Goal: Information Seeking & Learning: Learn about a topic

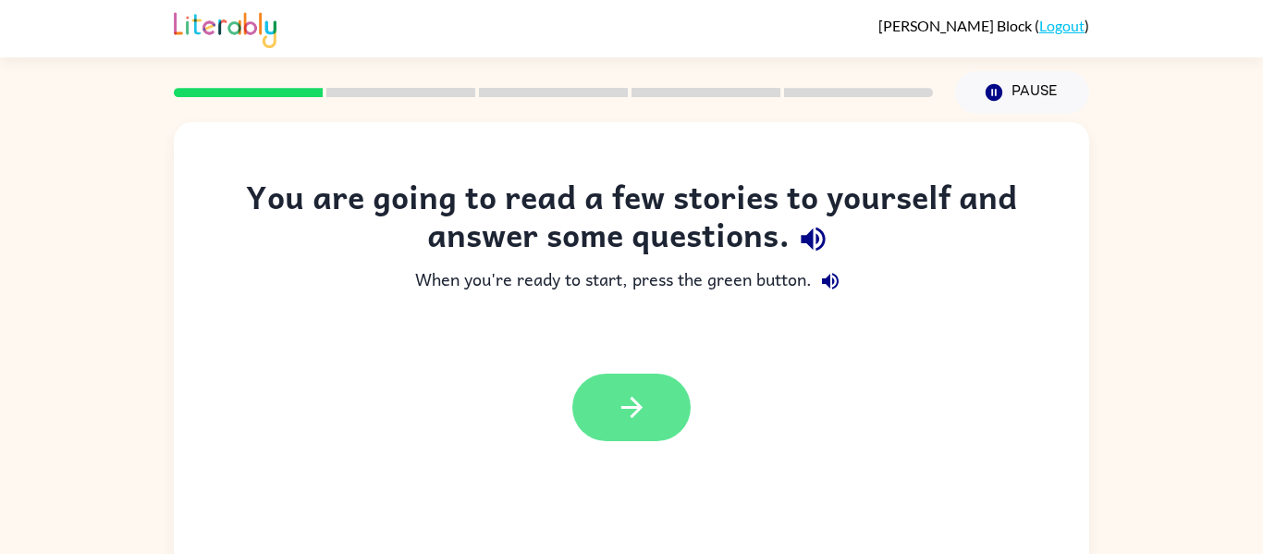
click at [657, 417] on button "button" at bounding box center [631, 408] width 118 height 68
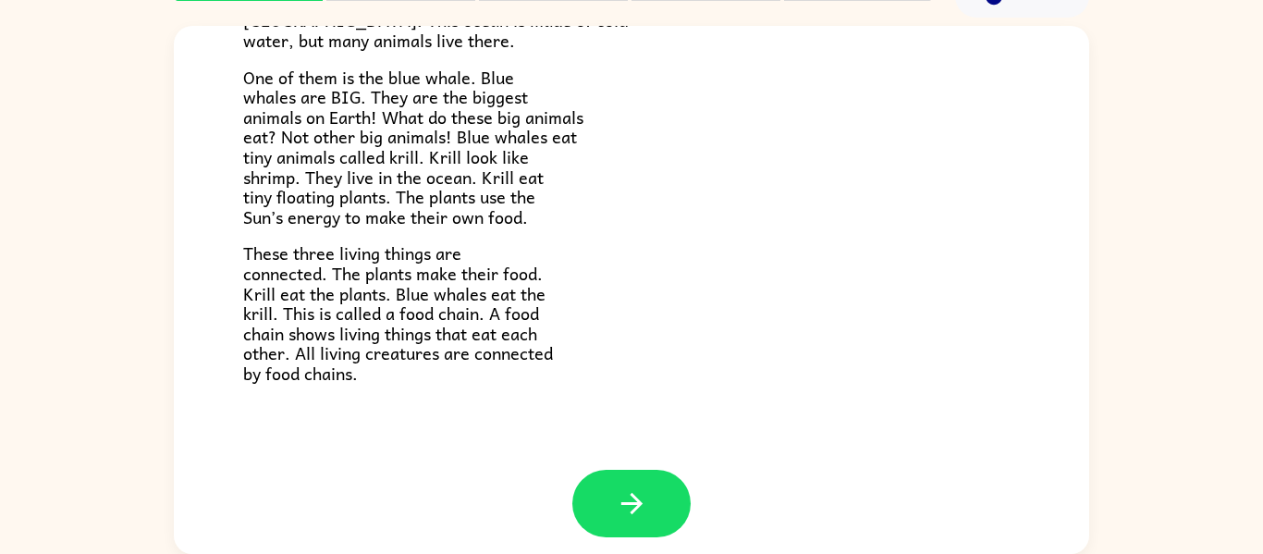
scroll to position [257, 0]
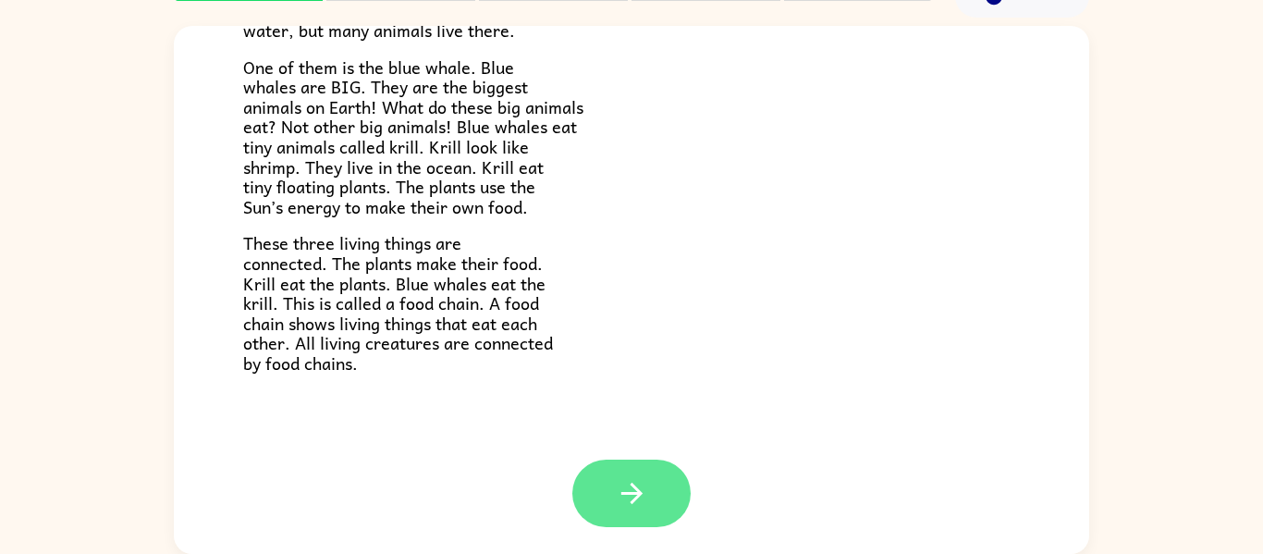
click at [656, 518] on button "button" at bounding box center [631, 494] width 118 height 68
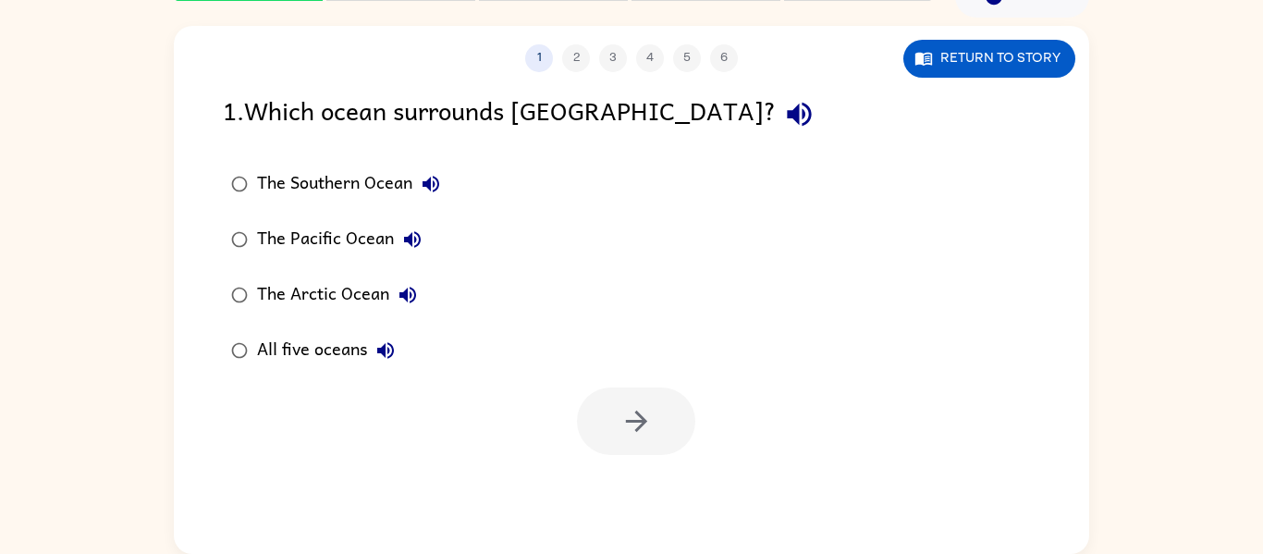
click at [327, 182] on div "The Southern Ocean" at bounding box center [353, 184] width 192 height 37
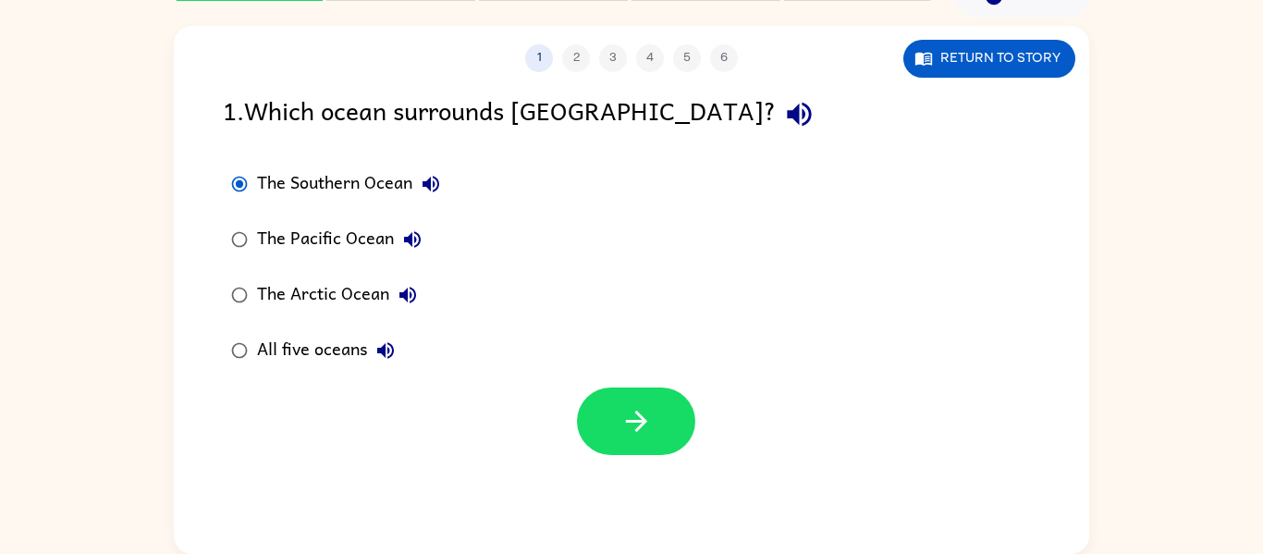
click at [327, 182] on div "The Southern Ocean" at bounding box center [353, 184] width 192 height 37
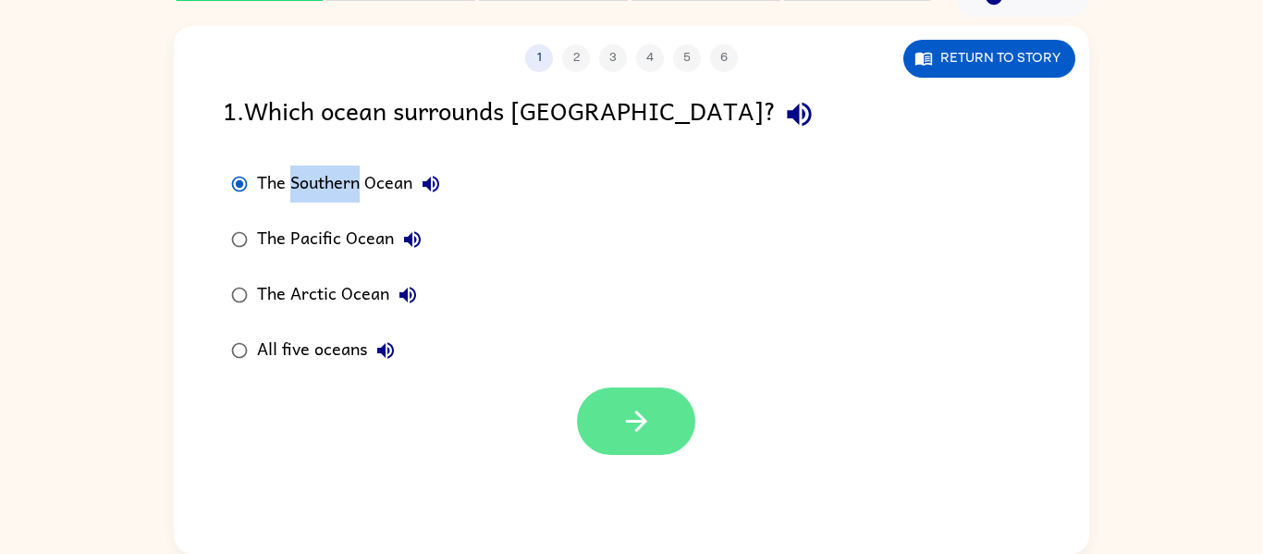
click at [663, 427] on button "button" at bounding box center [636, 421] width 118 height 68
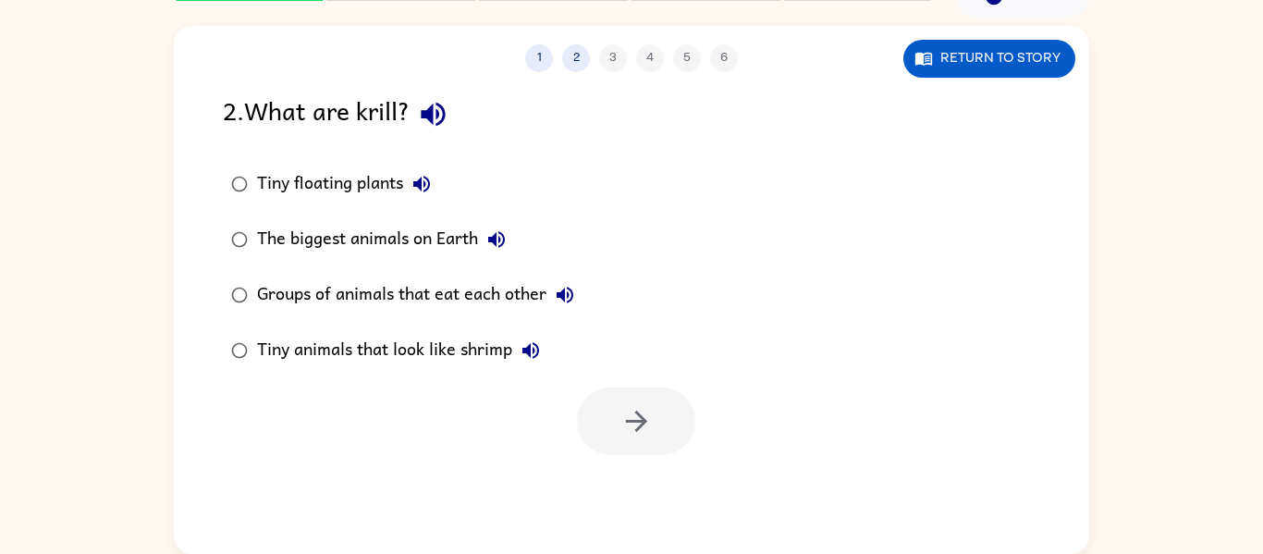
click at [413, 350] on div "Tiny animals that look like shrimp" at bounding box center [403, 350] width 292 height 37
click at [621, 402] on button "button" at bounding box center [636, 421] width 118 height 68
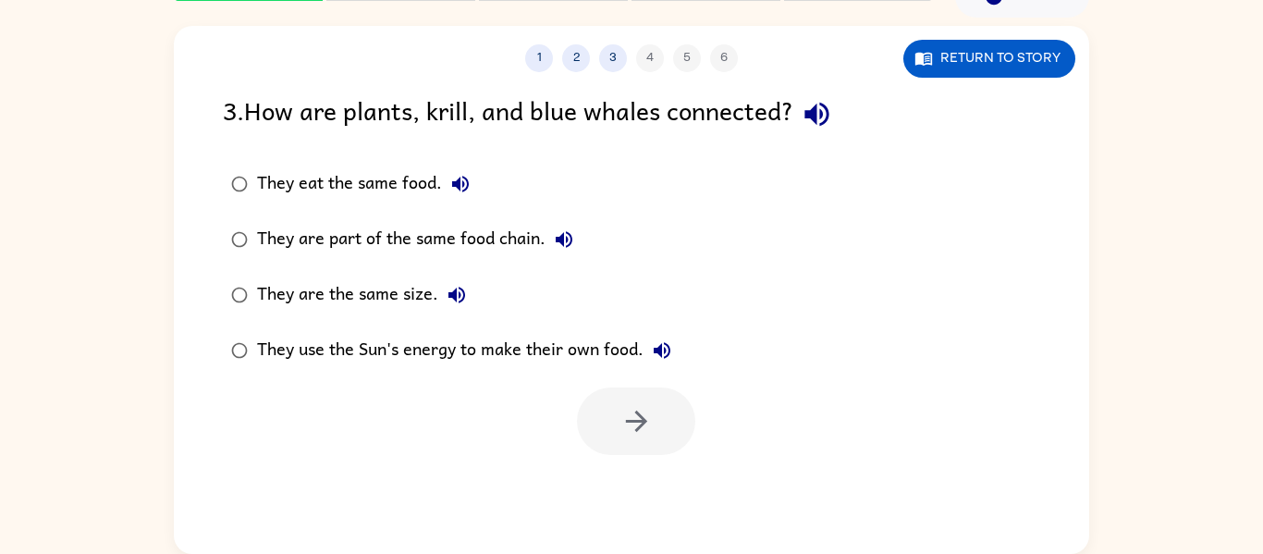
click at [417, 255] on div "They are part of the same food chain." at bounding box center [419, 239] width 325 height 37
click at [670, 399] on button "button" at bounding box center [636, 421] width 118 height 68
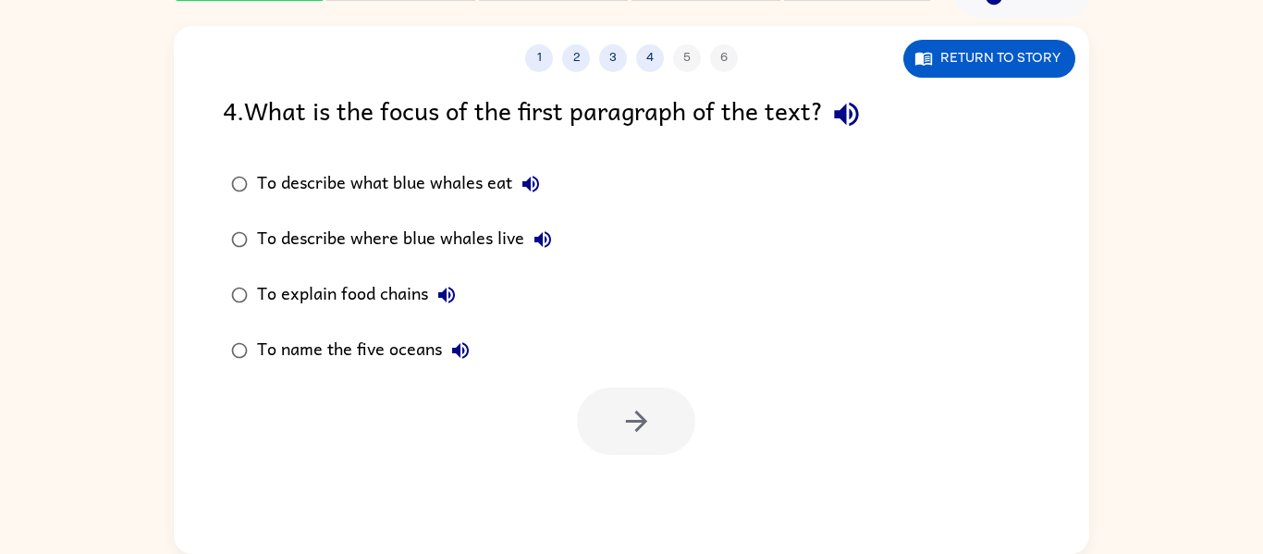
click at [338, 295] on div "To explain food chains" at bounding box center [361, 294] width 208 height 37
click at [609, 424] on button "button" at bounding box center [636, 421] width 118 height 68
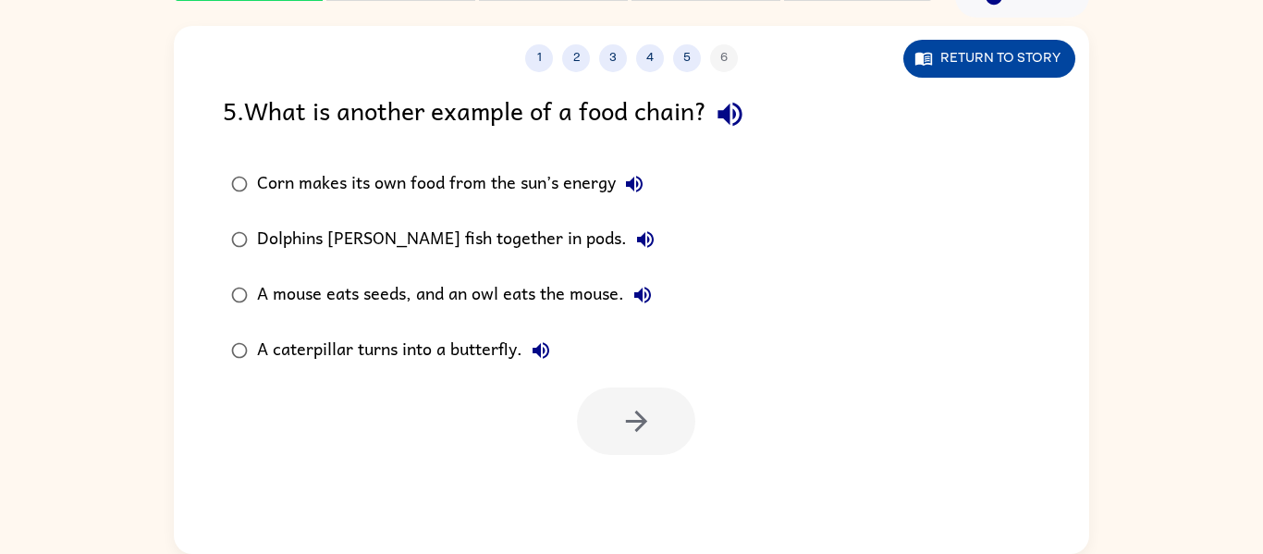
click at [931, 49] on icon "button" at bounding box center [924, 58] width 18 height 18
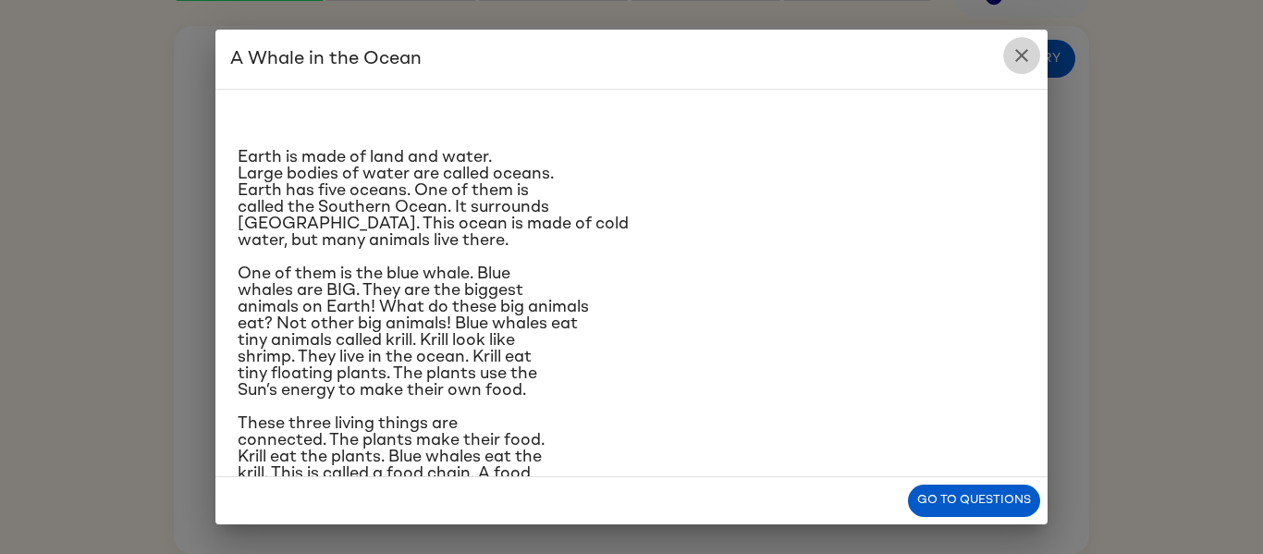
click at [1017, 59] on icon "close" at bounding box center [1021, 55] width 13 height 13
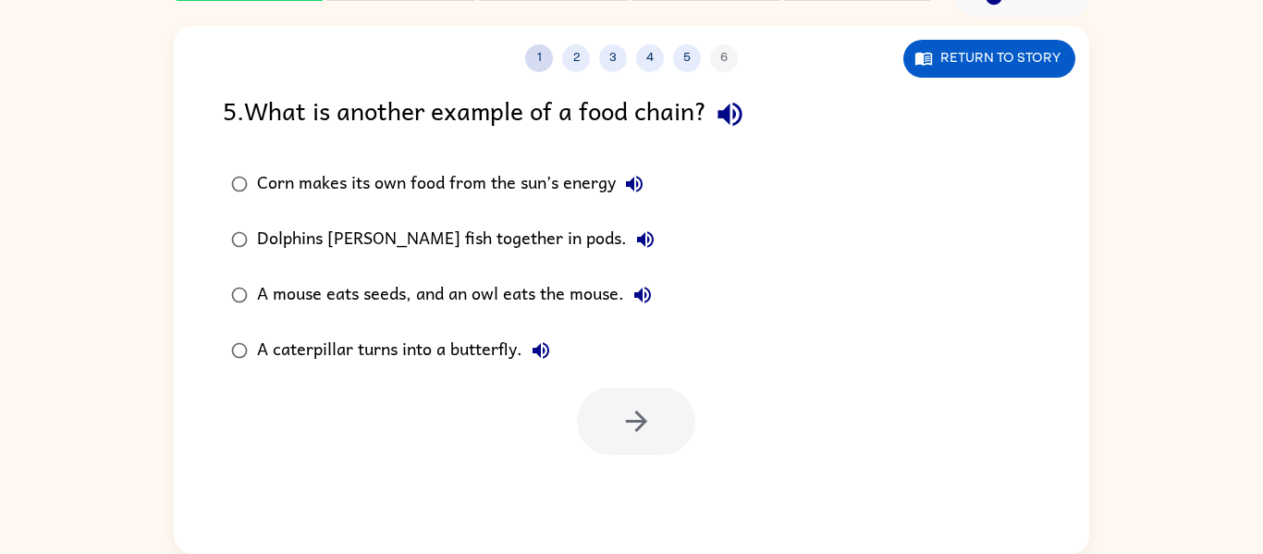
click at [533, 50] on button "1" at bounding box center [539, 58] width 28 height 28
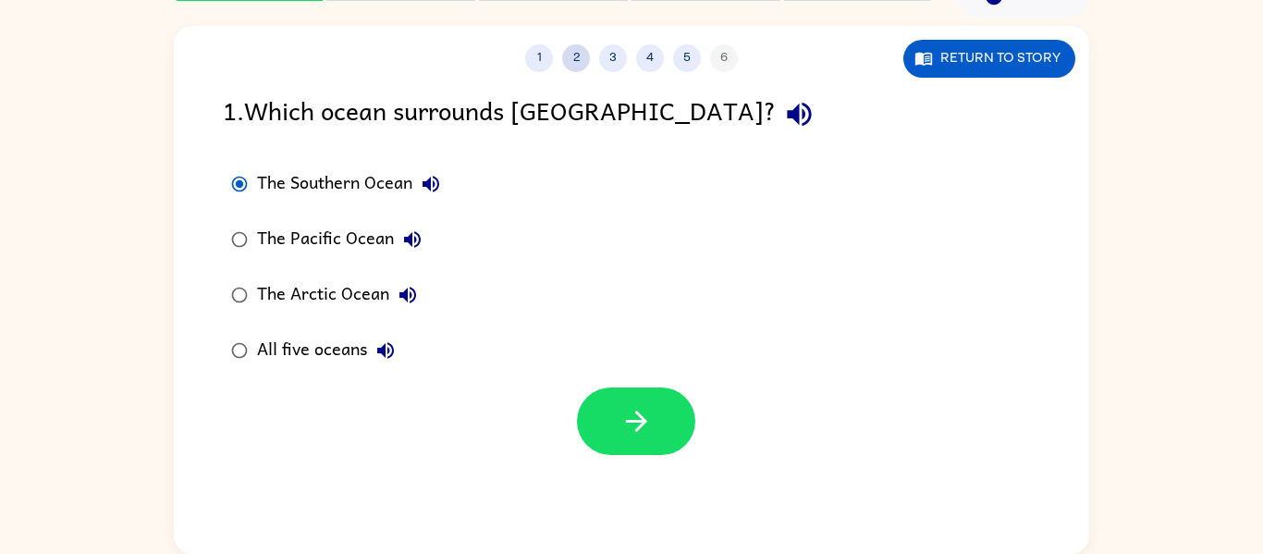
click at [581, 58] on button "2" at bounding box center [576, 58] width 28 height 28
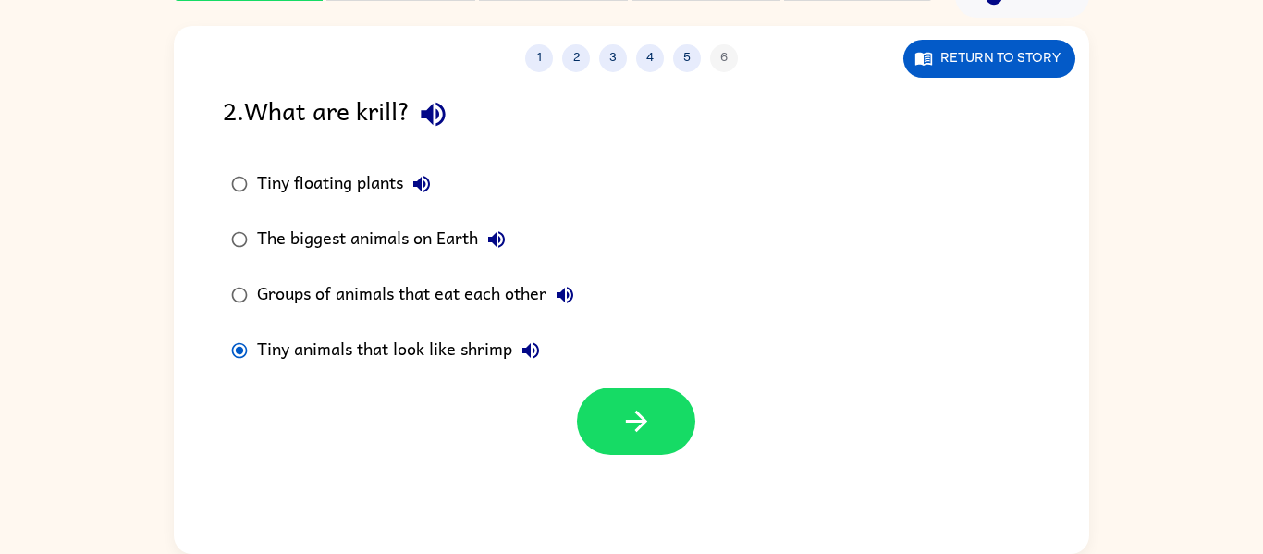
click at [720, 59] on div "1 2 3 4 5 6" at bounding box center [631, 58] width 915 height 28
click at [681, 66] on button "5" at bounding box center [687, 58] width 28 height 28
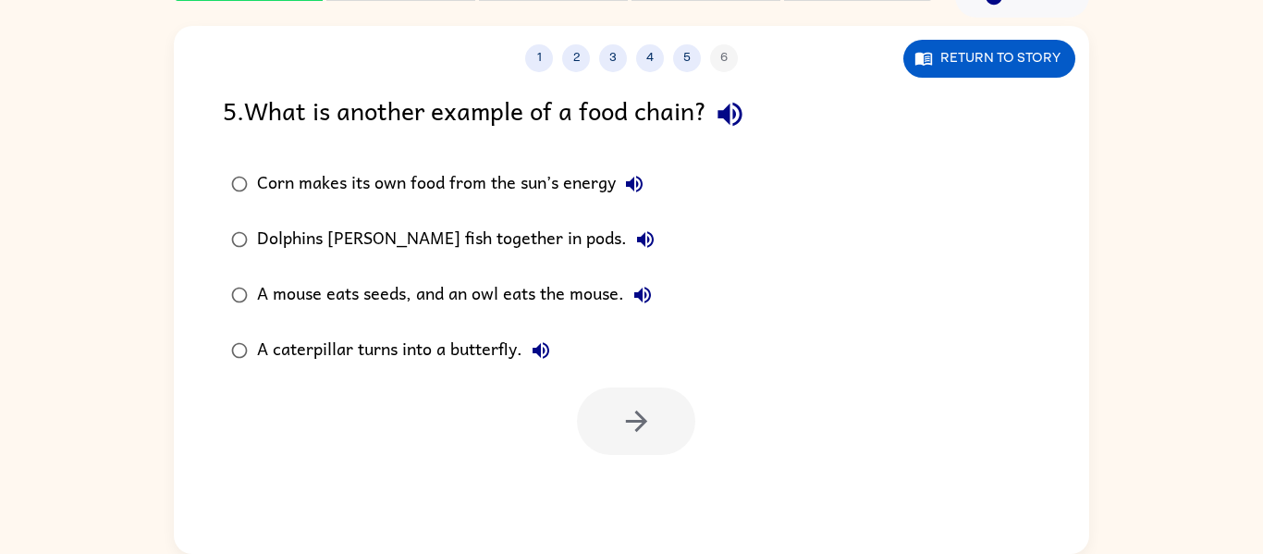
click at [422, 180] on div "Corn makes its own food from the sun’s energy" at bounding box center [455, 184] width 396 height 37
click at [657, 422] on button "button" at bounding box center [636, 421] width 118 height 68
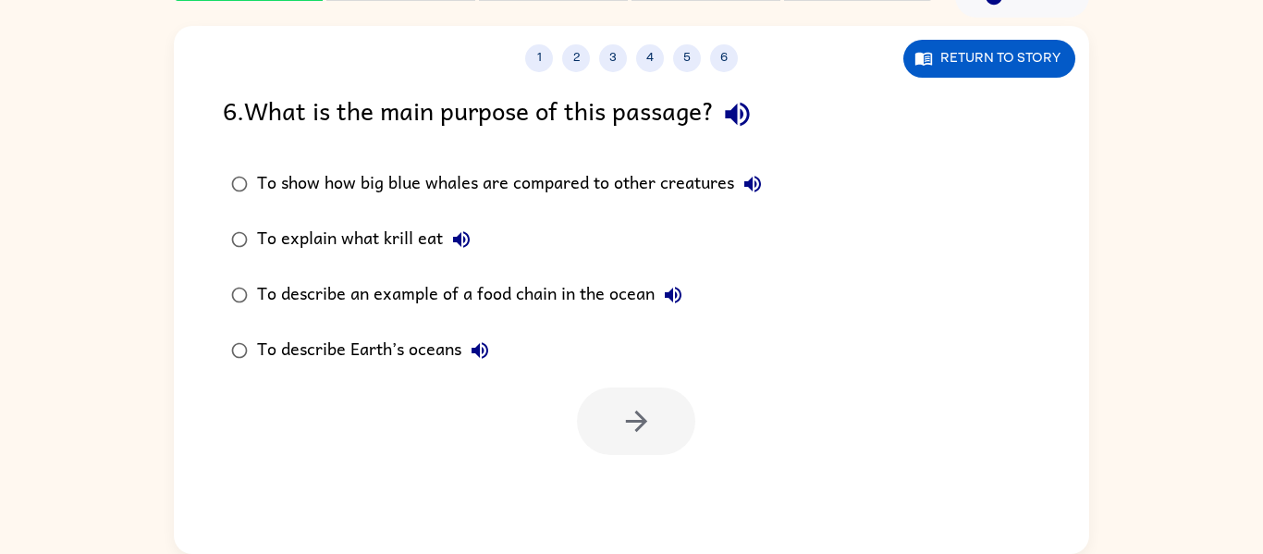
click at [549, 292] on div "To describe an example of a food chain in the ocean" at bounding box center [474, 294] width 435 height 37
click at [618, 403] on button "button" at bounding box center [636, 421] width 118 height 68
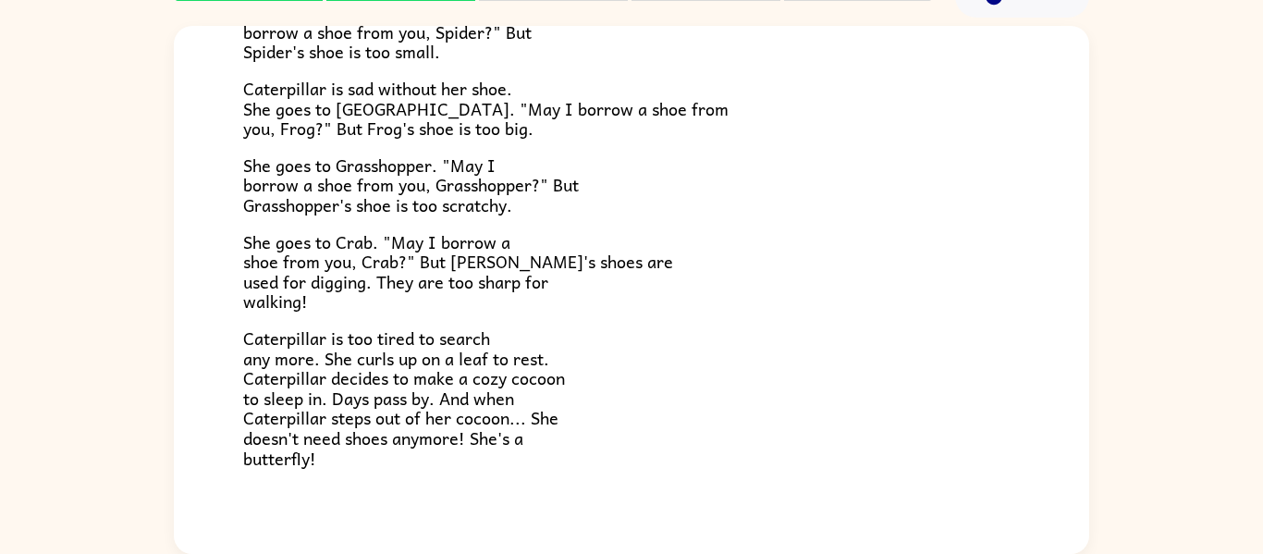
scroll to position [327, 0]
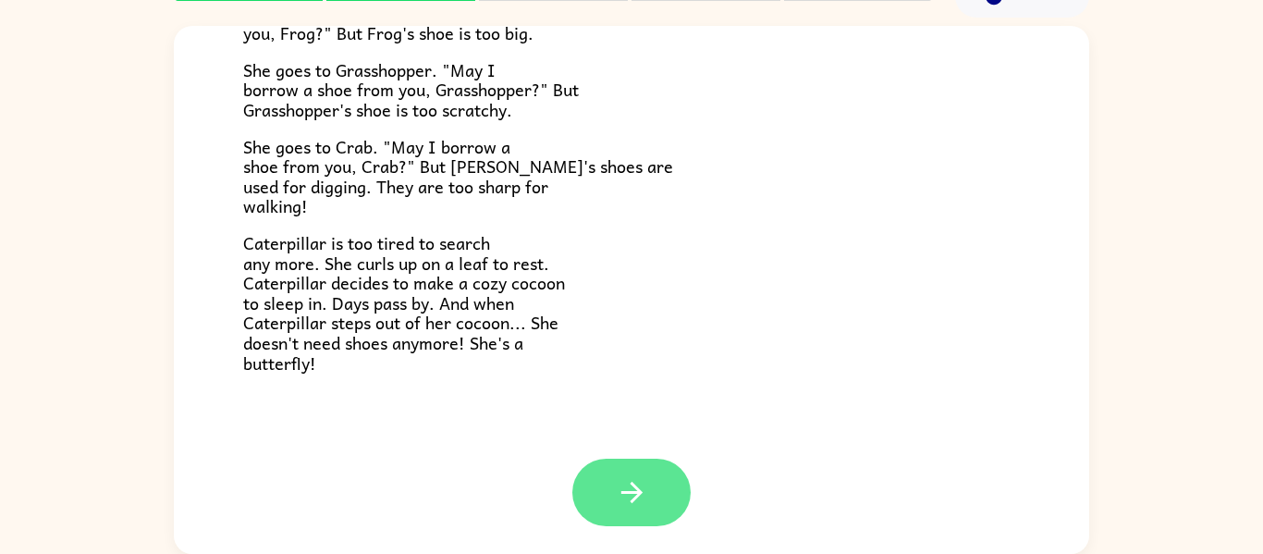
click at [645, 512] on button "button" at bounding box center [631, 493] width 118 height 68
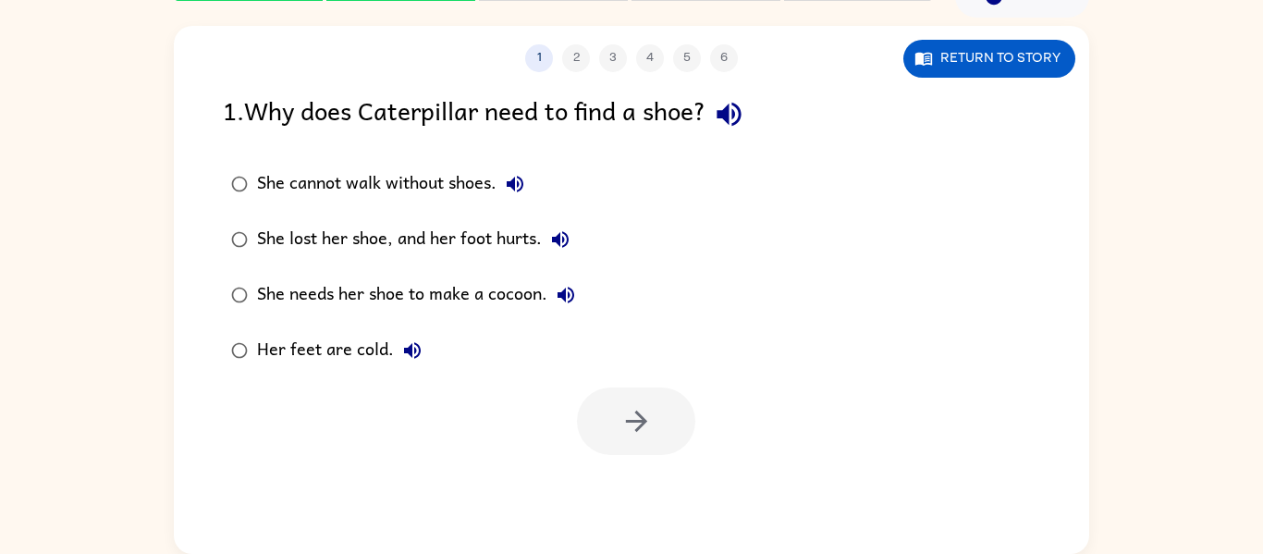
scroll to position [0, 0]
click at [412, 247] on div "She lost her shoe, and her foot hurts." at bounding box center [418, 239] width 322 height 37
click at [636, 392] on button "button" at bounding box center [636, 421] width 118 height 68
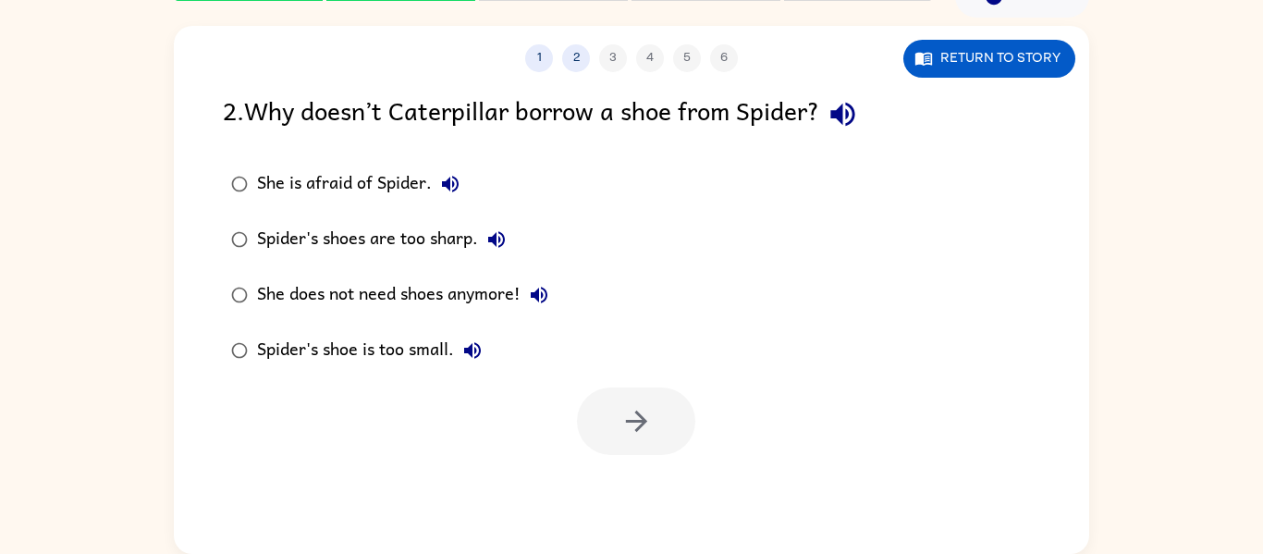
click at [378, 362] on div "Spider's shoe is too small." at bounding box center [374, 350] width 234 height 37
click at [643, 430] on icon "button" at bounding box center [636, 421] width 32 height 32
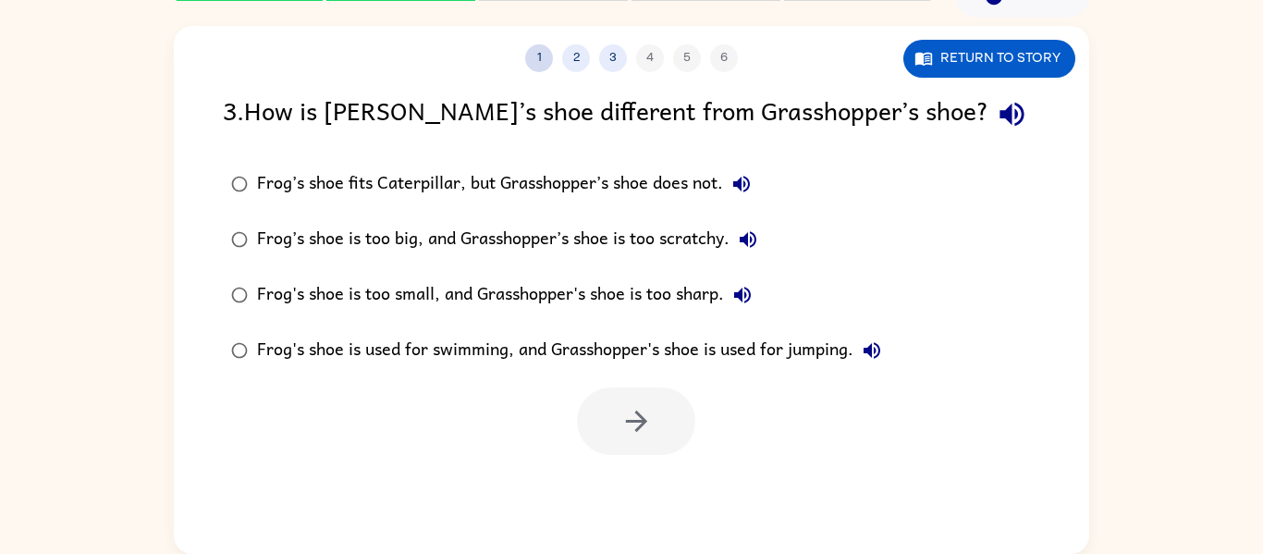
click at [539, 55] on button "1" at bounding box center [539, 58] width 28 height 28
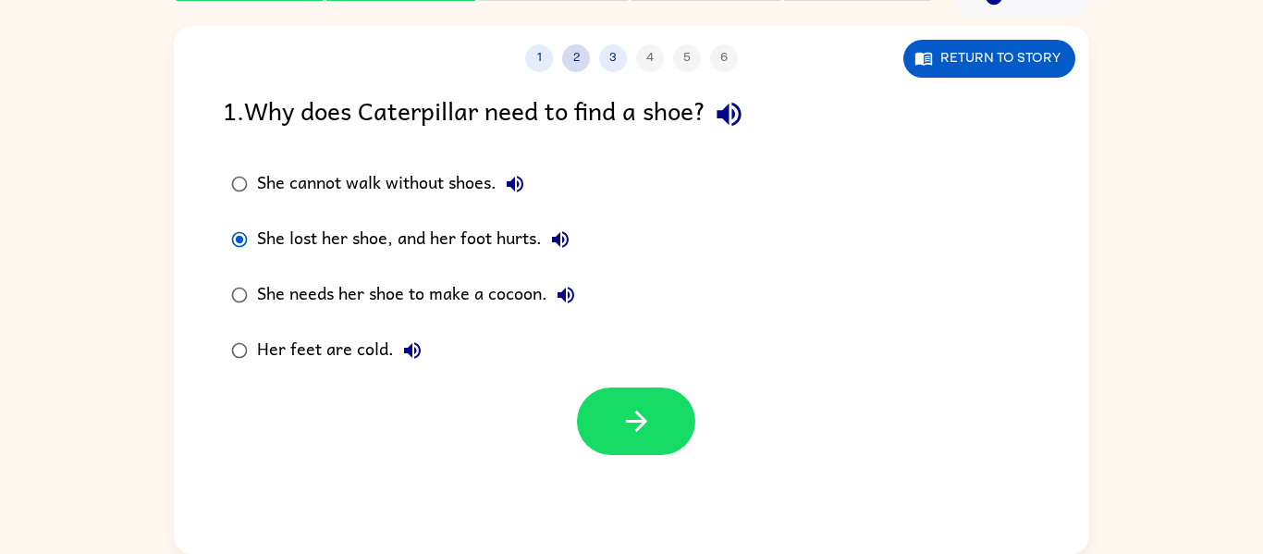
click at [579, 67] on button "2" at bounding box center [576, 58] width 28 height 28
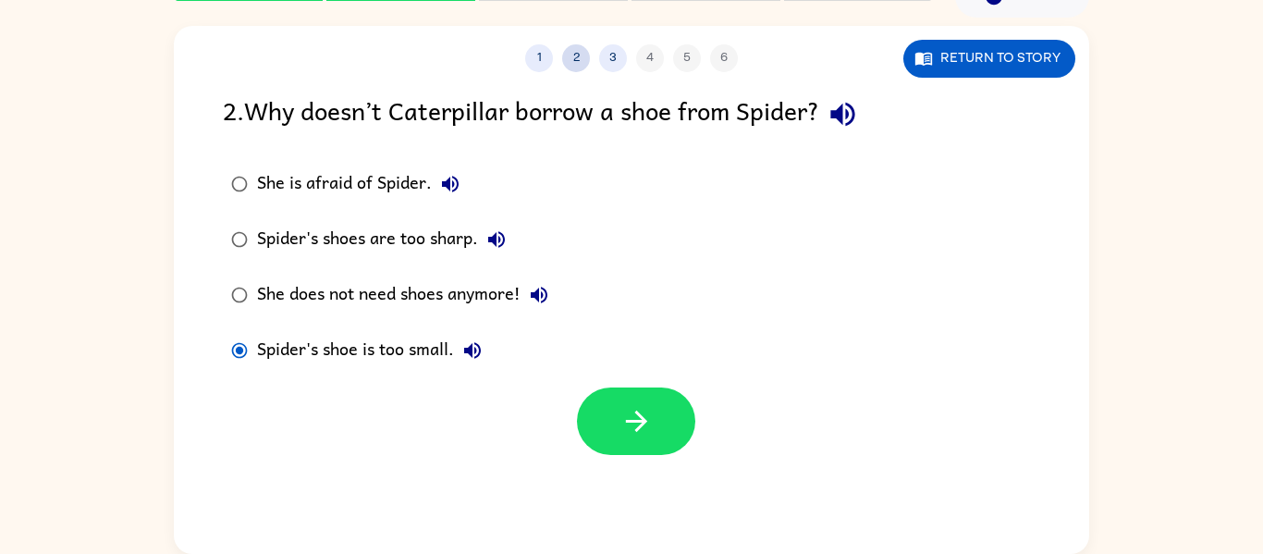
click at [582, 61] on button "2" at bounding box center [576, 58] width 28 height 28
click at [581, 68] on button "2" at bounding box center [576, 58] width 28 height 28
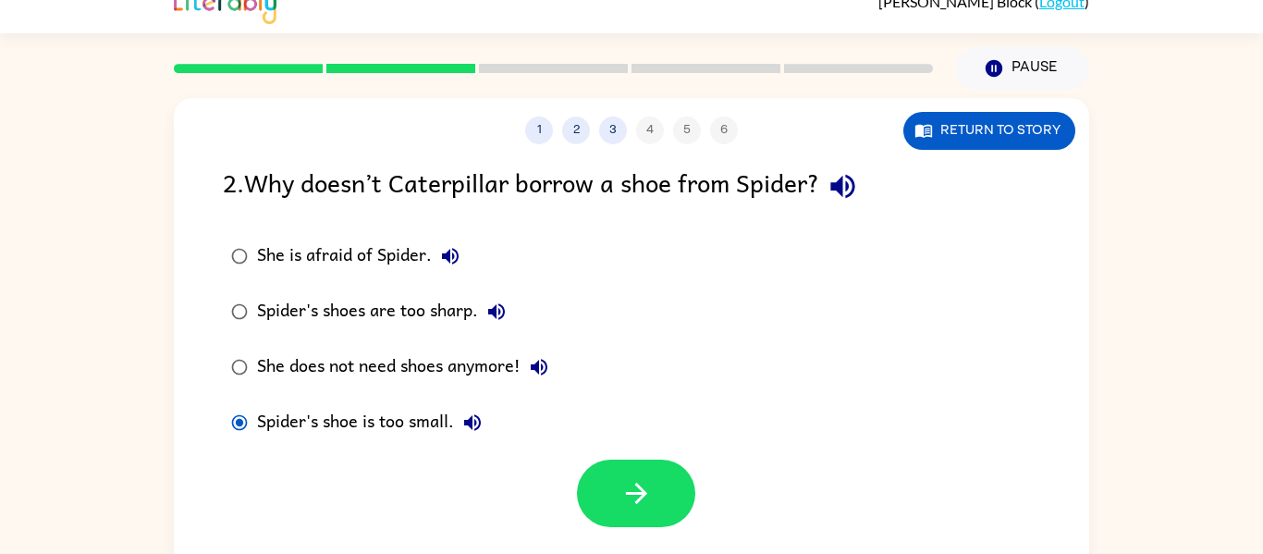
scroll to position [22, 0]
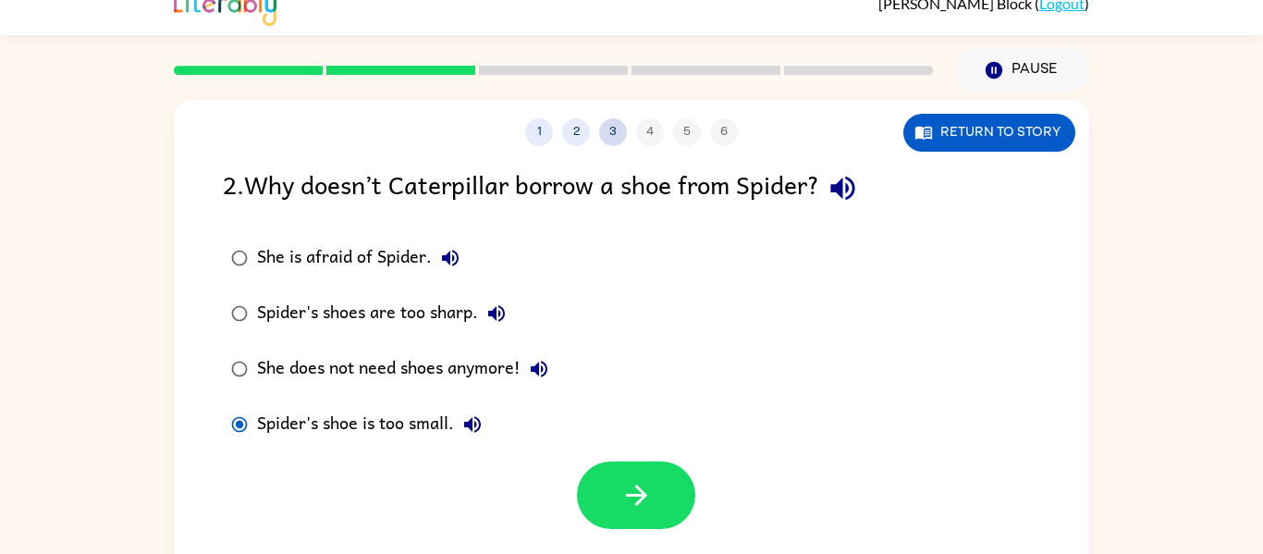
click at [616, 125] on button "3" at bounding box center [613, 132] width 28 height 28
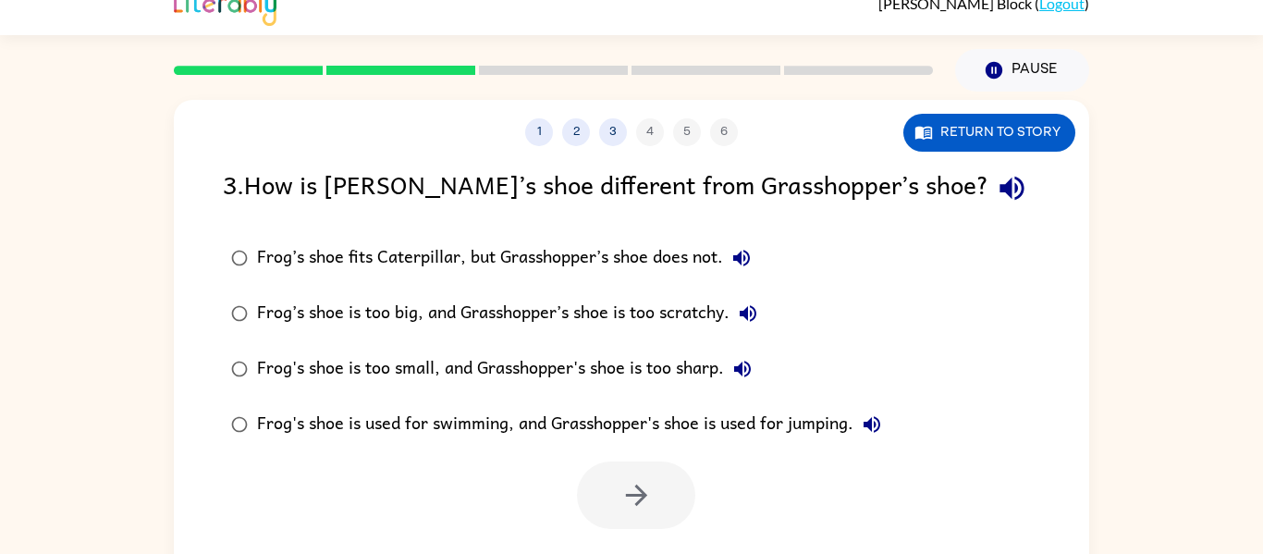
click at [545, 313] on div "Frog’s shoe is too big, and Grasshopper’s shoe is too scratchy." at bounding box center [512, 313] width 510 height 37
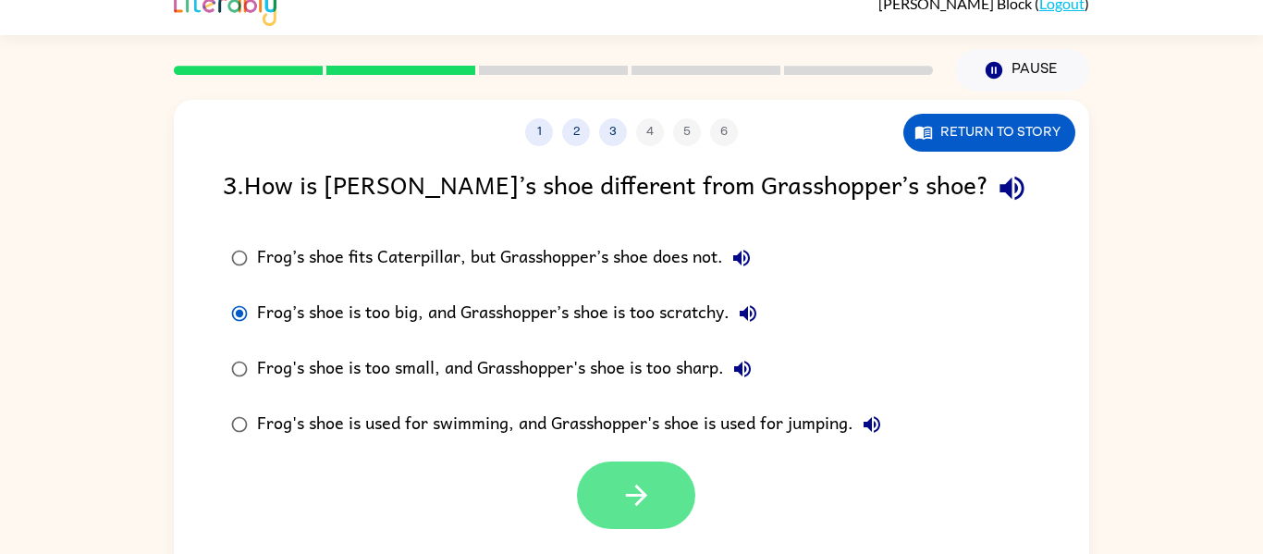
click at [647, 497] on icon "button" at bounding box center [636, 495] width 32 height 32
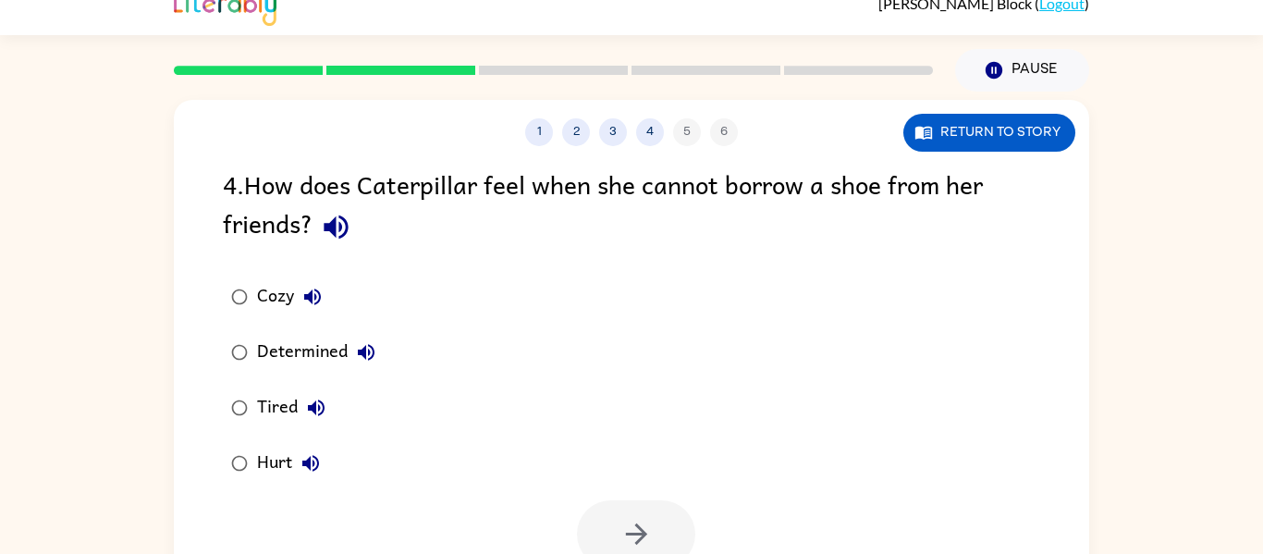
click at [285, 452] on div "Hurt" at bounding box center [293, 463] width 72 height 37
click at [642, 511] on button "button" at bounding box center [636, 534] width 118 height 68
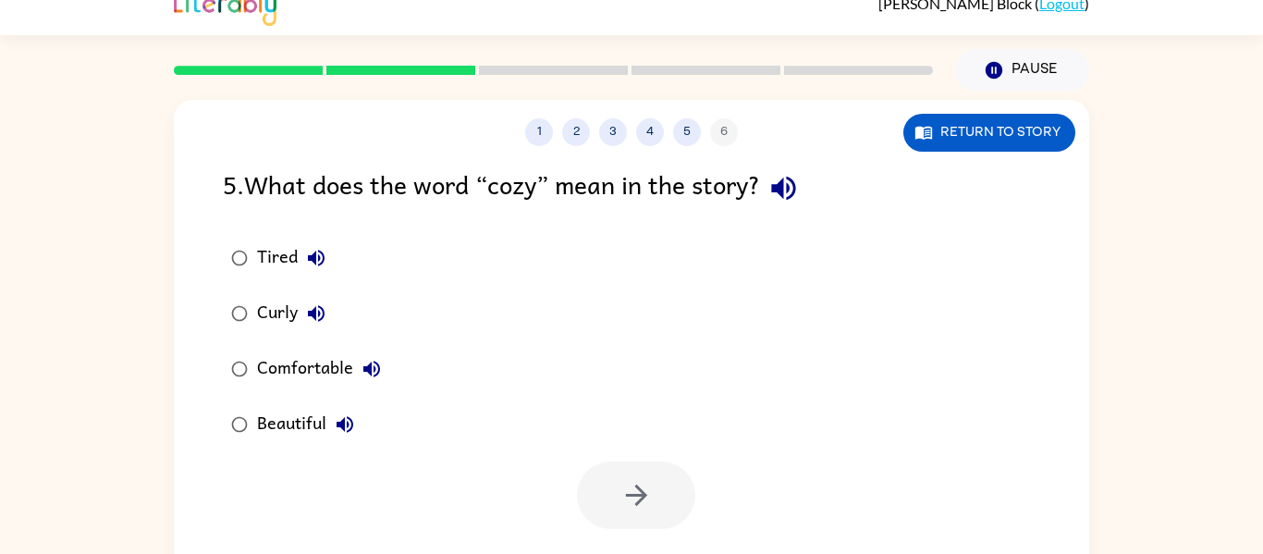
click at [279, 250] on div "Tired" at bounding box center [296, 257] width 78 height 37
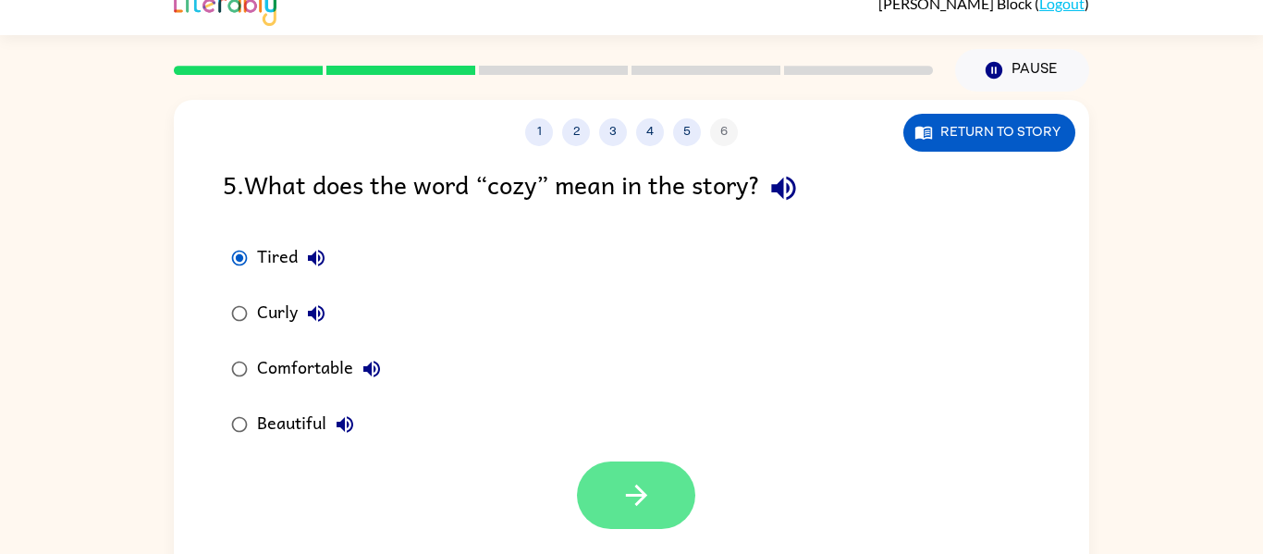
click at [676, 521] on button "button" at bounding box center [636, 495] width 118 height 68
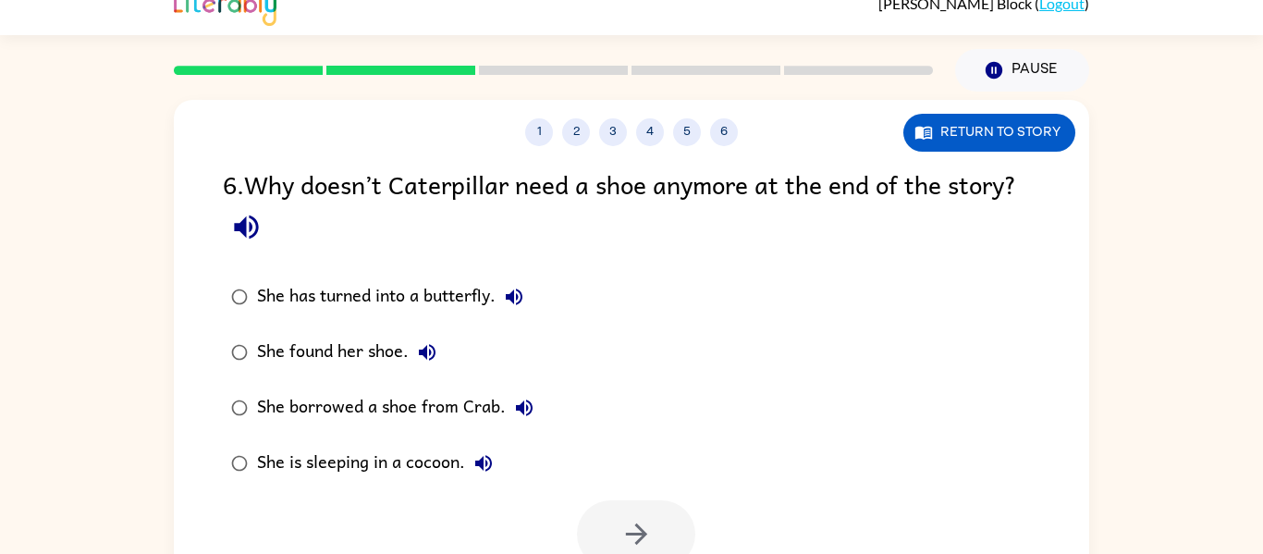
click at [378, 293] on div "She has turned into a butterfly." at bounding box center [395, 296] width 276 height 37
click at [632, 533] on icon "button" at bounding box center [636, 534] width 32 height 32
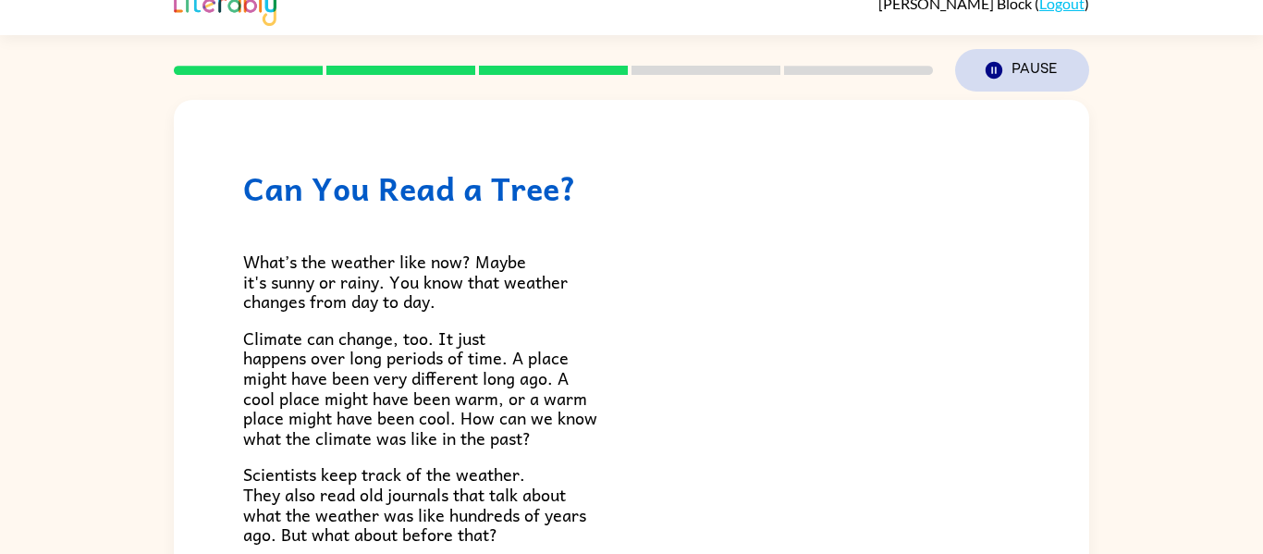
click at [1008, 68] on button "Pause Pause" at bounding box center [1022, 70] width 134 height 43
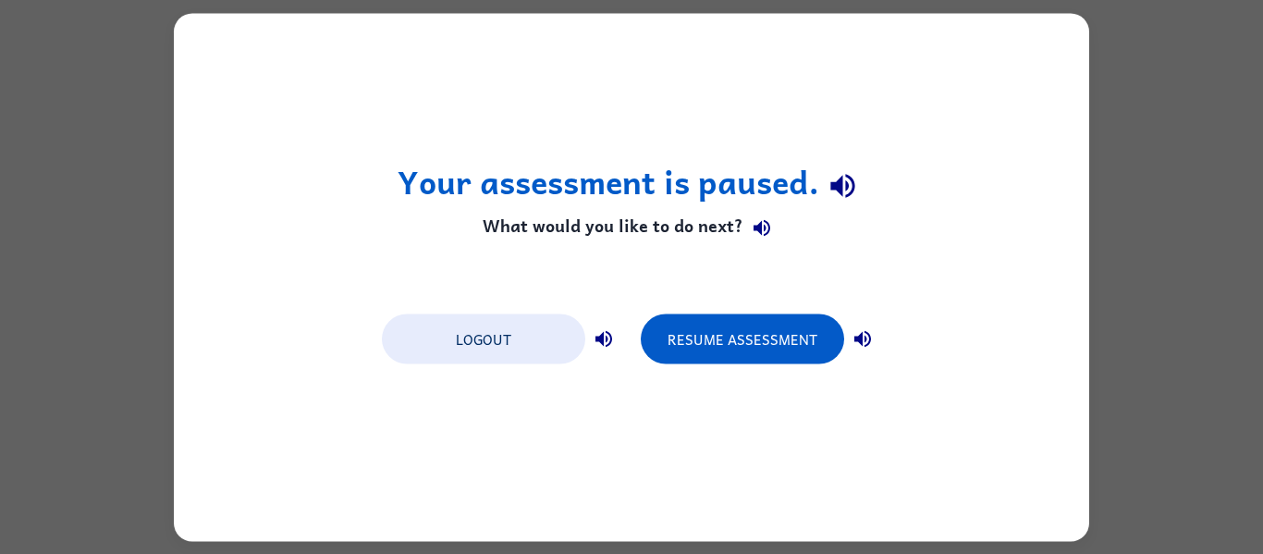
scroll to position [0, 0]
click at [520, 346] on button "Logout" at bounding box center [483, 338] width 203 height 50
